Goal: Navigation & Orientation: Find specific page/section

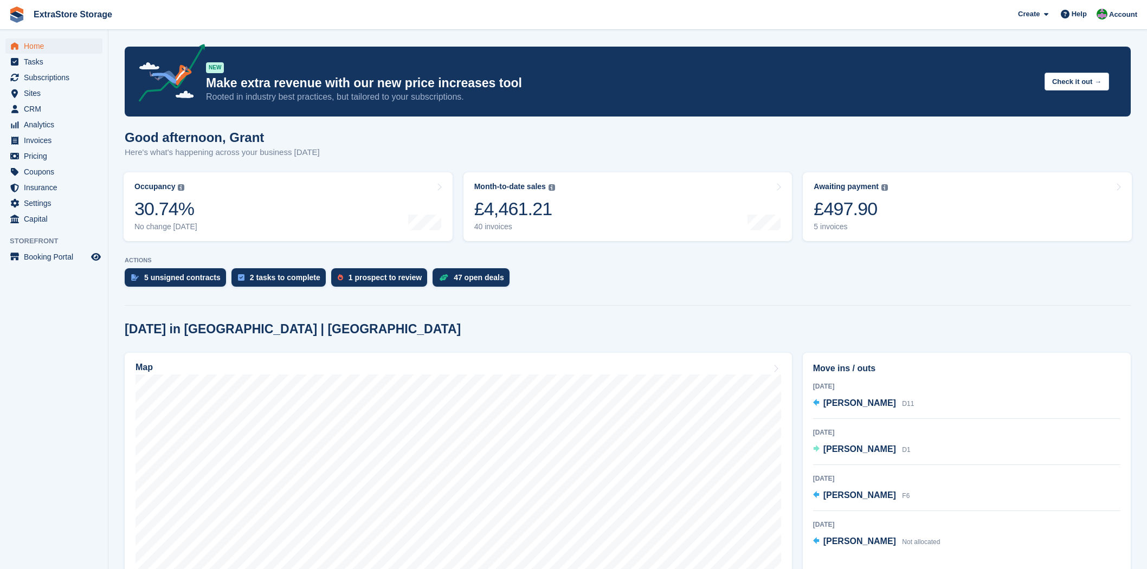
scroll to position [414, 0]
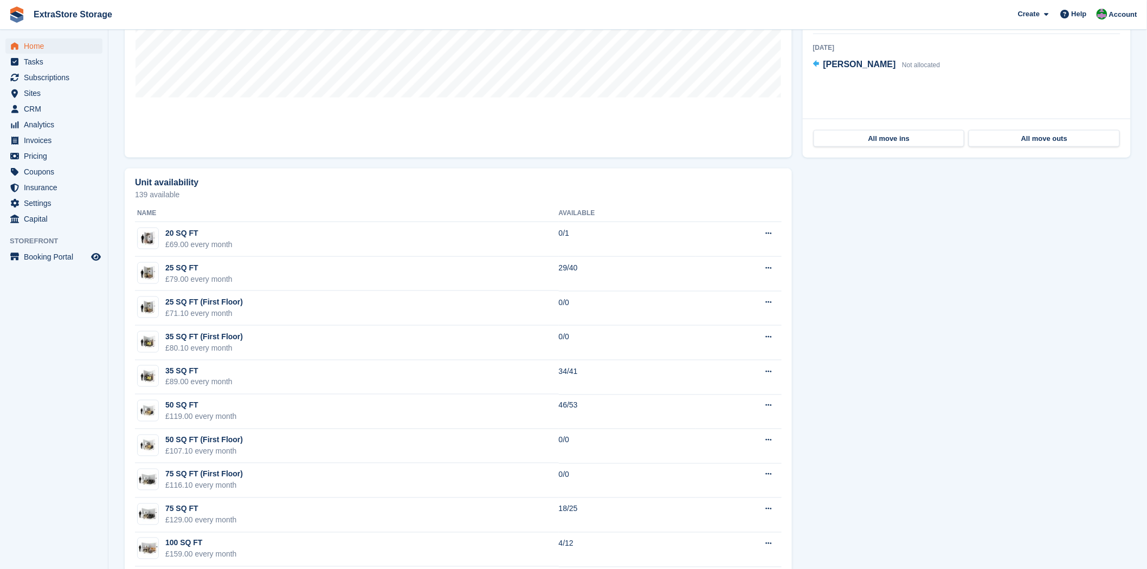
scroll to position [354, 0]
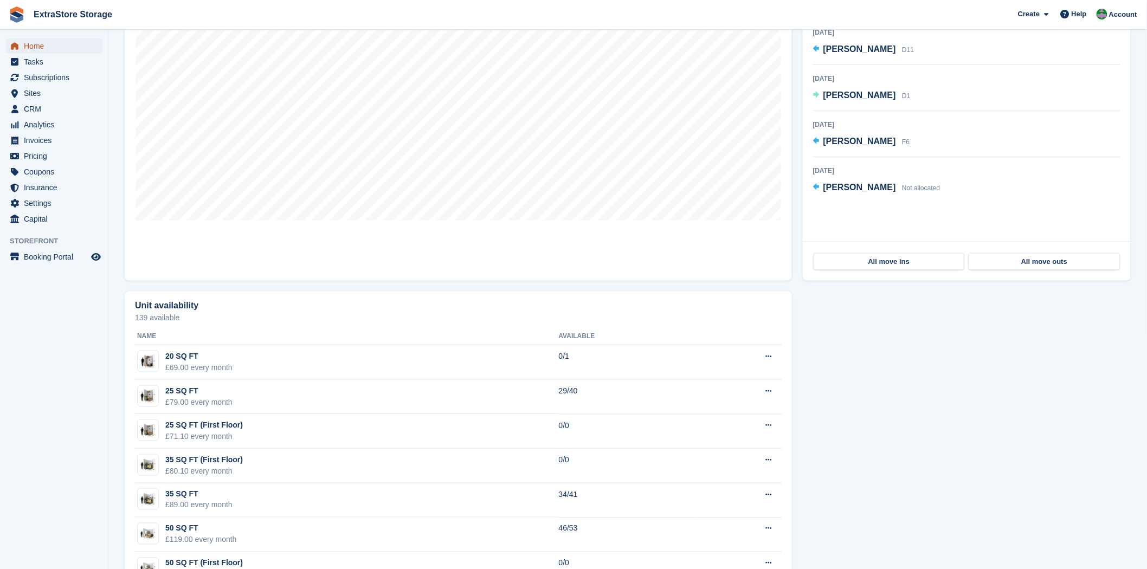
click at [38, 42] on span "Home" at bounding box center [56, 45] width 65 height 15
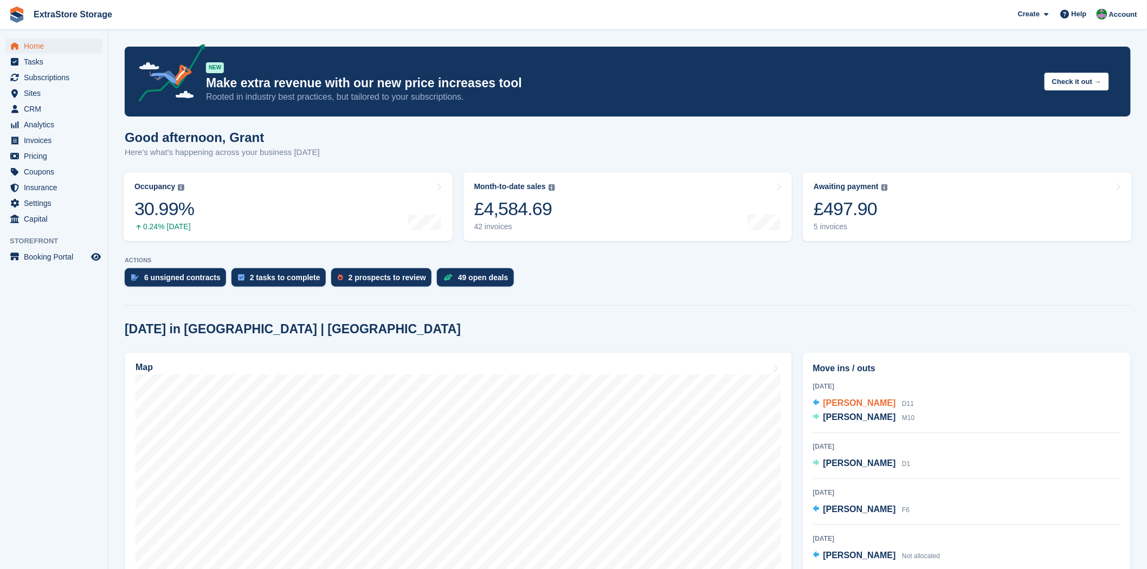
click at [837, 404] on span "[PERSON_NAME]" at bounding box center [859, 402] width 73 height 9
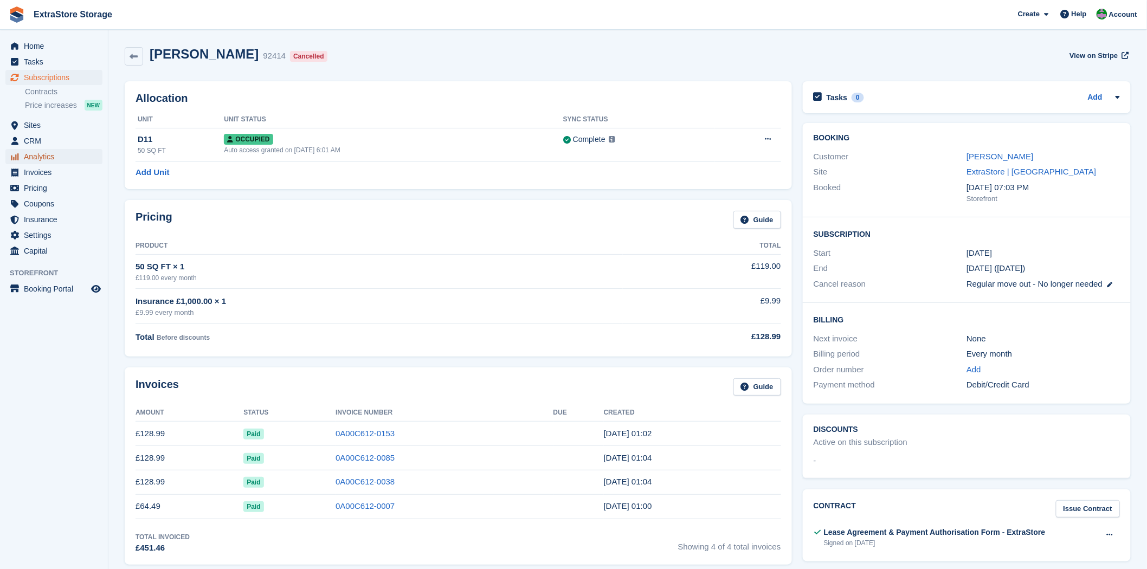
click at [43, 156] on span "Analytics" at bounding box center [56, 156] width 65 height 15
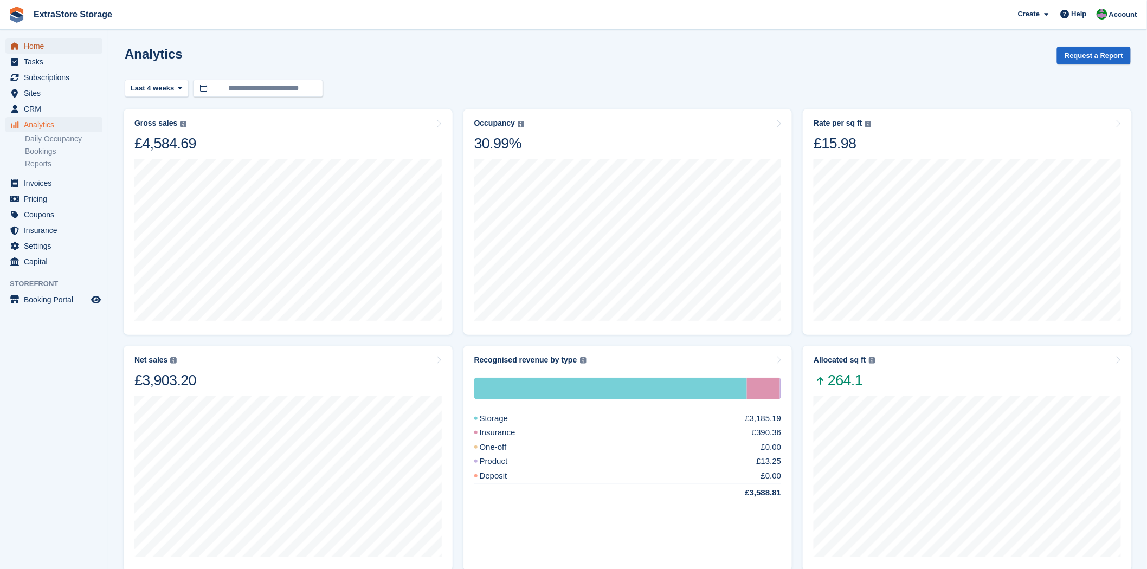
click at [43, 49] on span "Home" at bounding box center [56, 45] width 65 height 15
